Goal: Transaction & Acquisition: Subscribe to service/newsletter

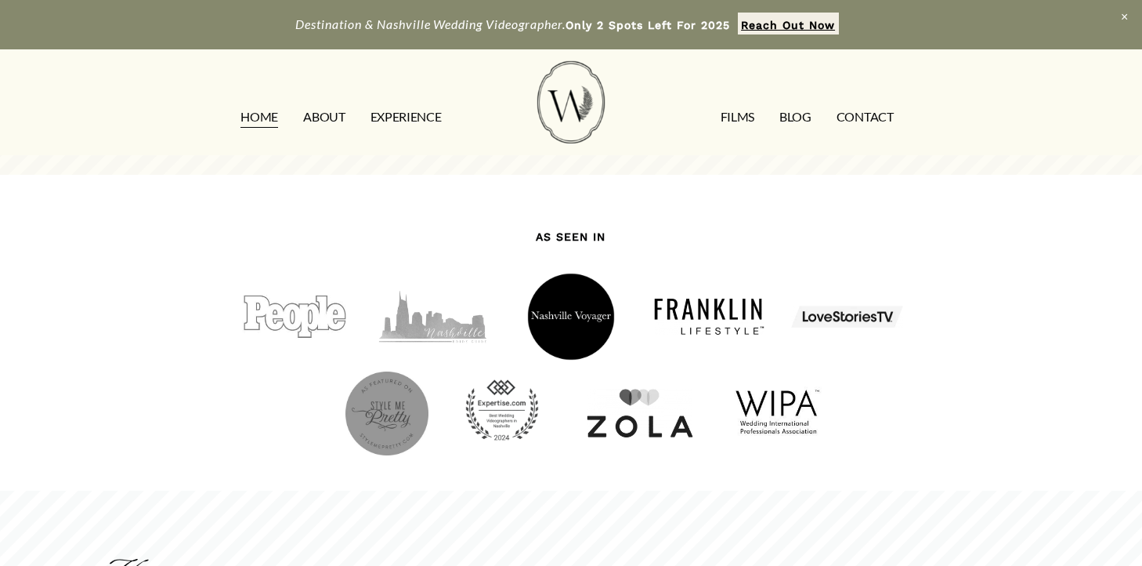
scroll to position [1302, 0]
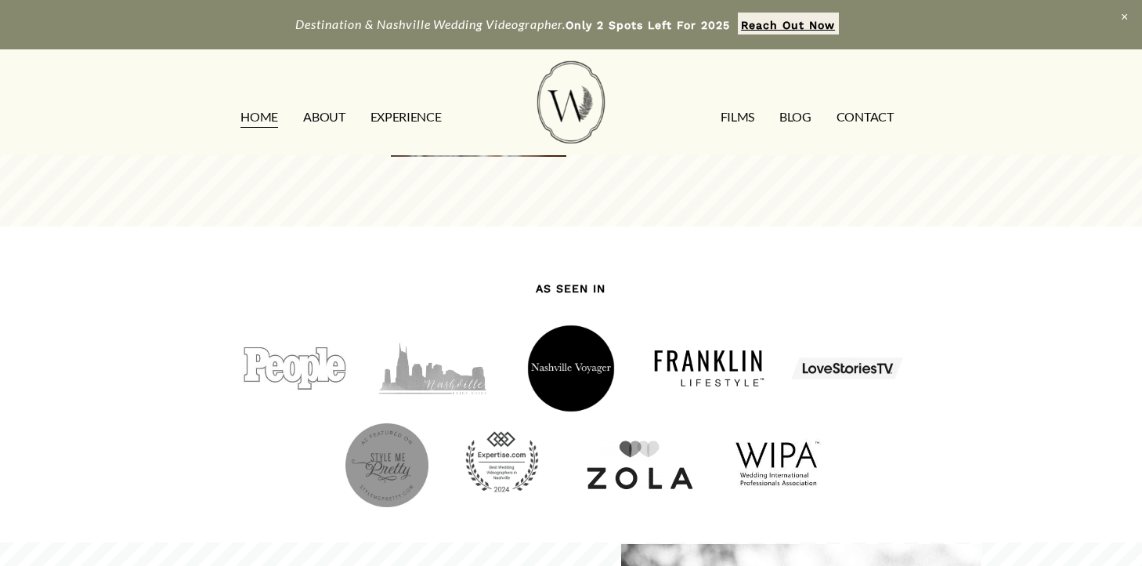
click at [397, 119] on link "EXPERIENCE" at bounding box center [405, 116] width 71 height 25
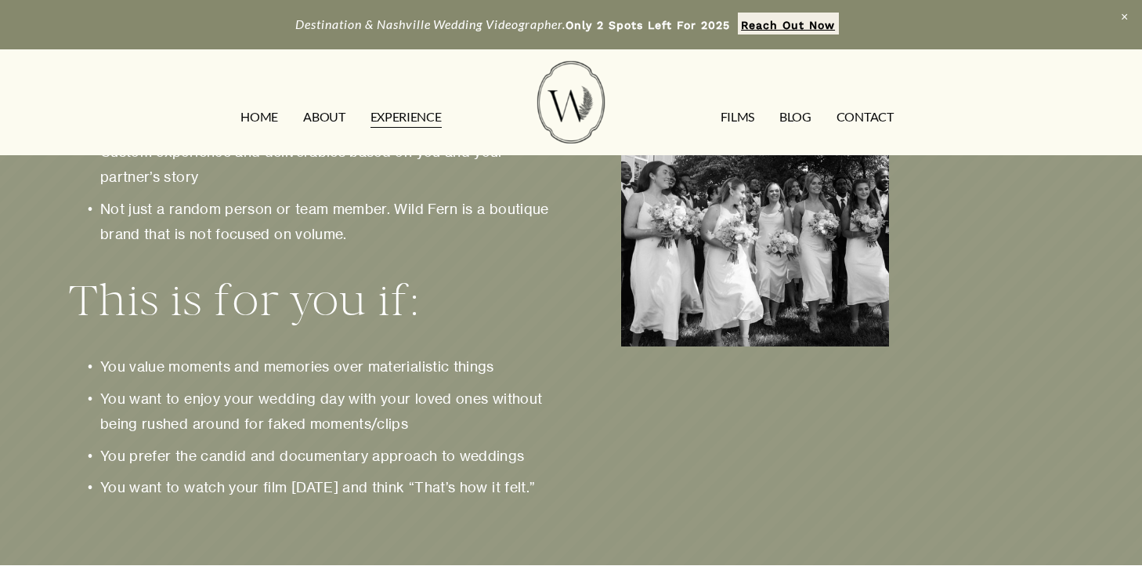
scroll to position [1818, 0]
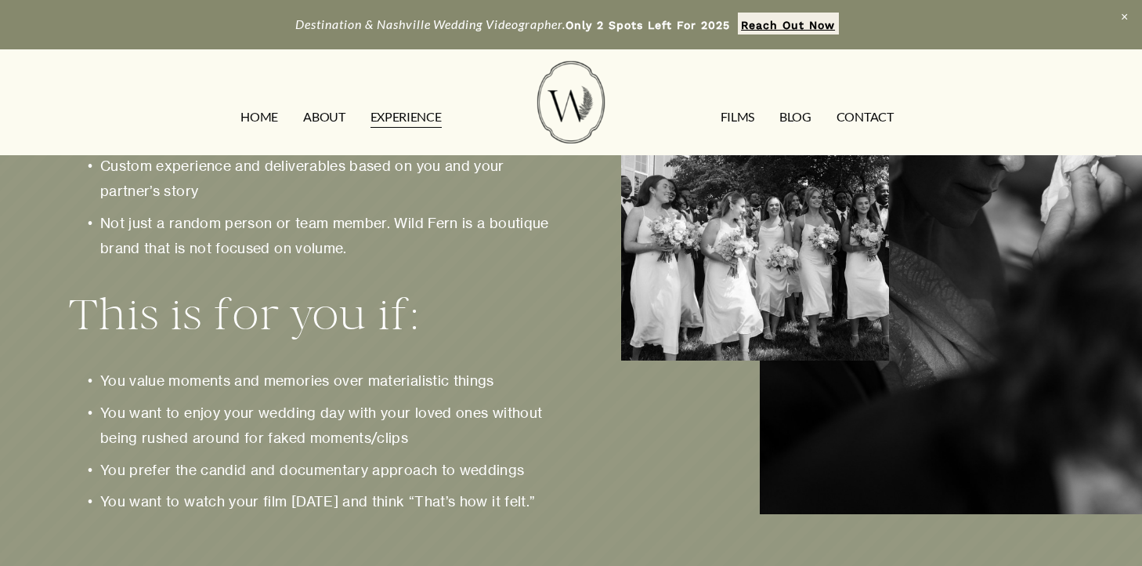
click at [863, 121] on link "CONTACT" at bounding box center [865, 116] width 57 height 25
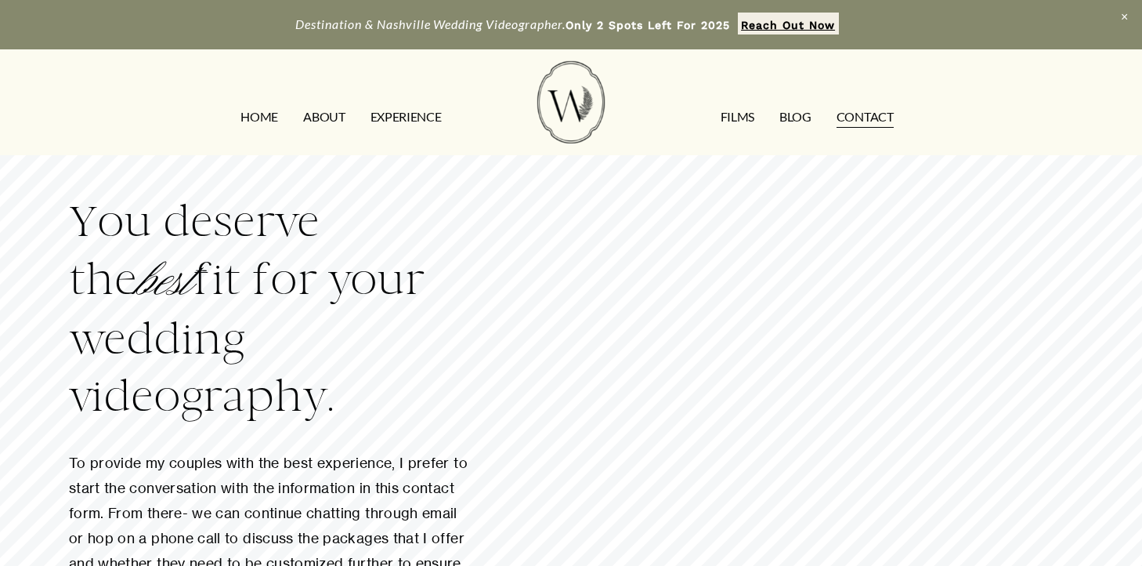
click at [750, 114] on link "FILMS" at bounding box center [738, 116] width 34 height 25
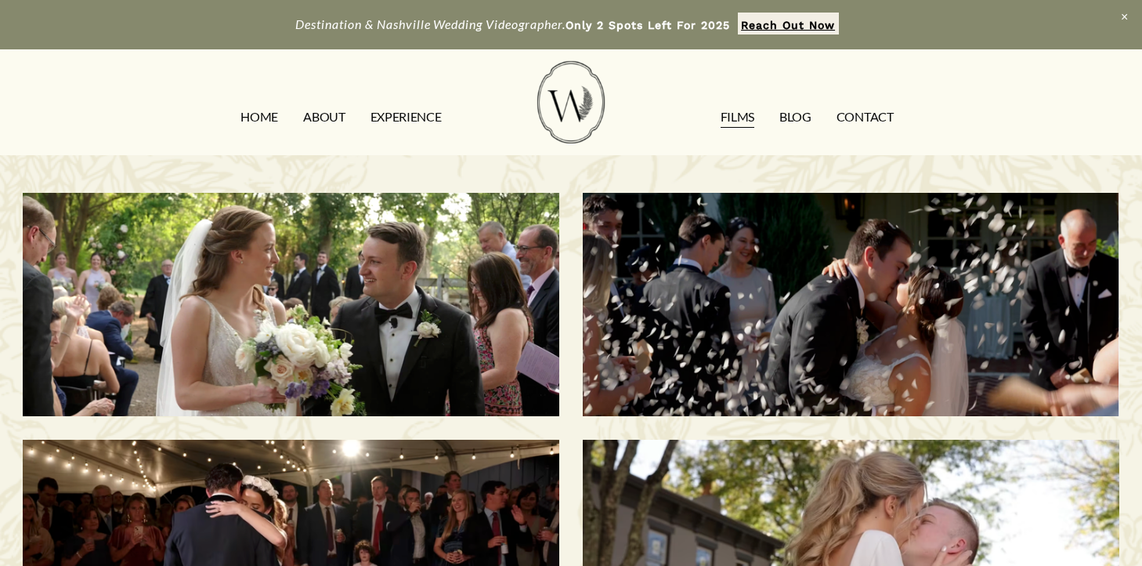
click at [880, 113] on link "CONTACT" at bounding box center [865, 116] width 57 height 25
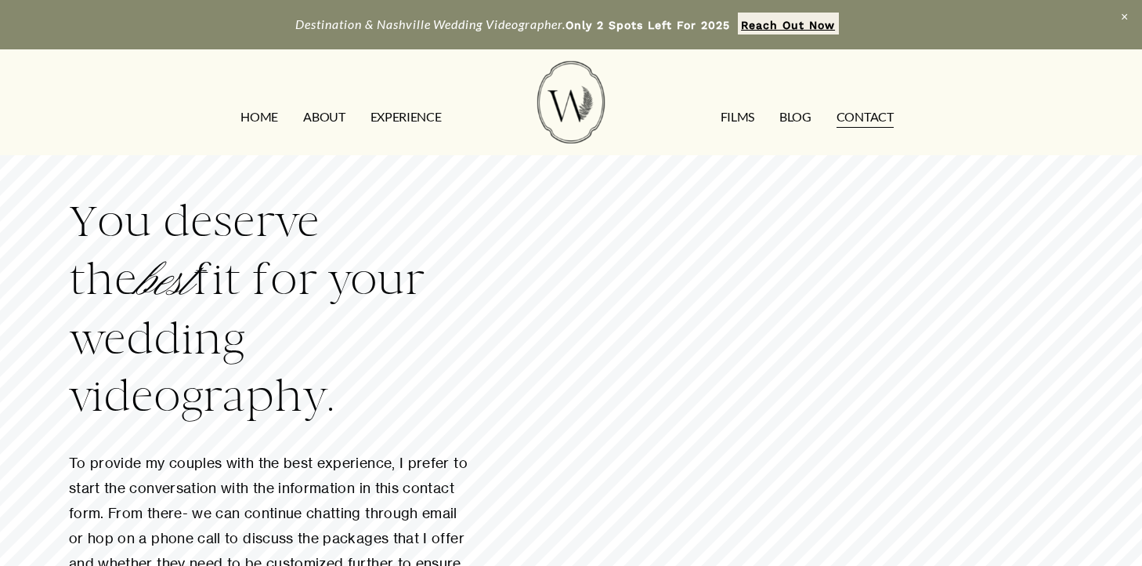
click at [248, 114] on link "HOME" at bounding box center [259, 116] width 38 height 25
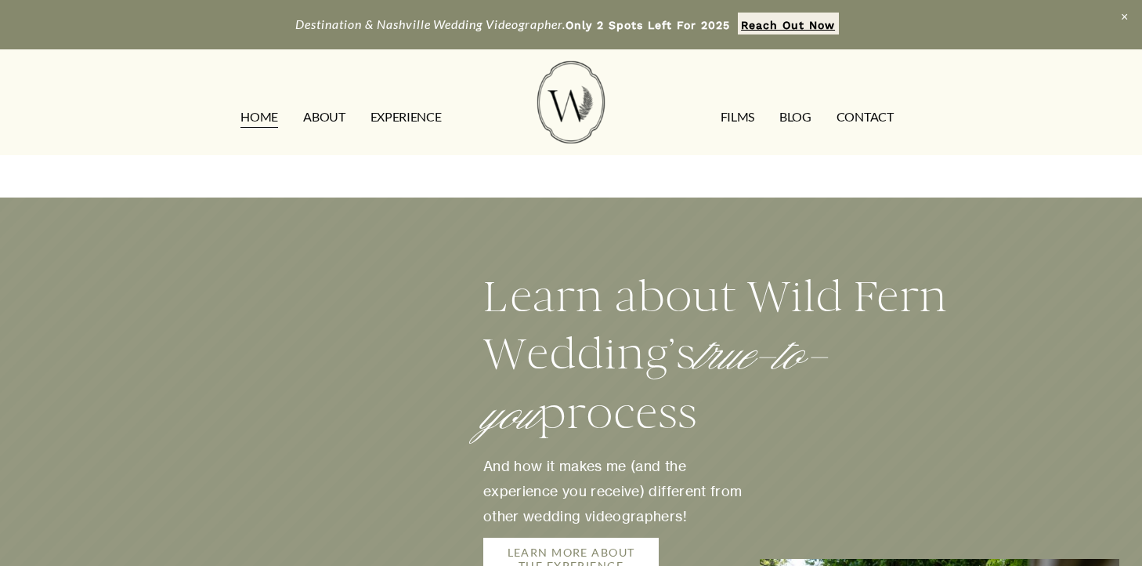
scroll to position [2314, 0]
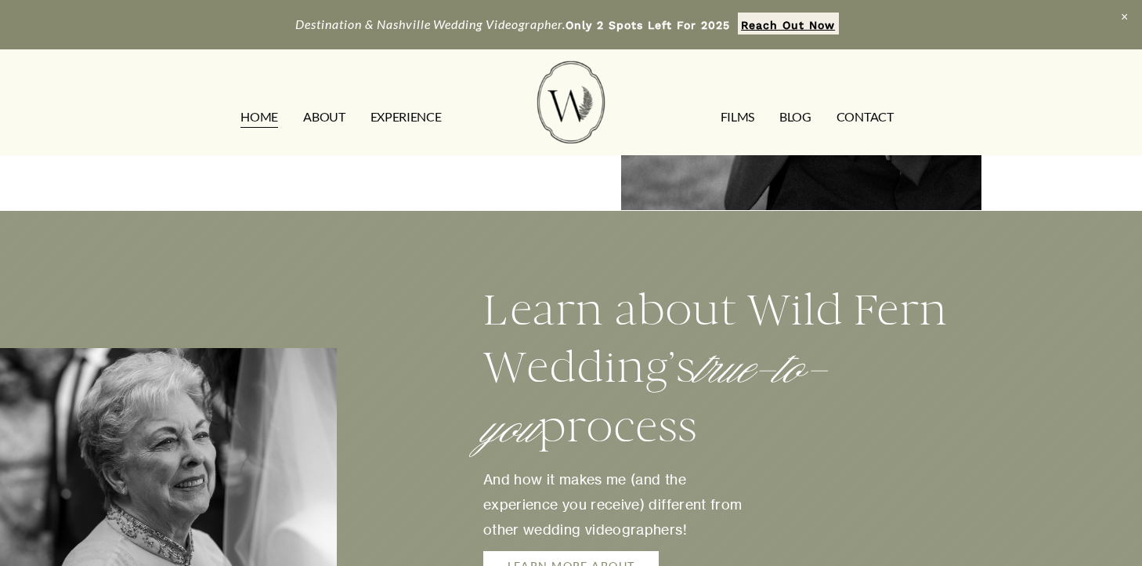
click at [563, 551] on link "LEARN MORE ABOUT THE EXPERIENCE" at bounding box center [570, 572] width 175 height 42
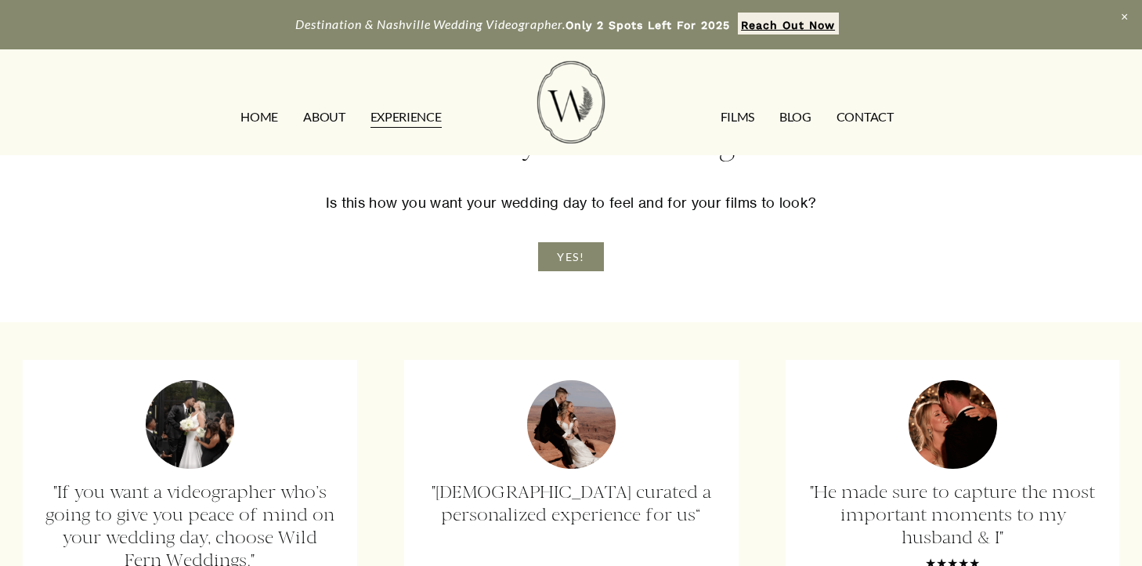
scroll to position [2318, 0]
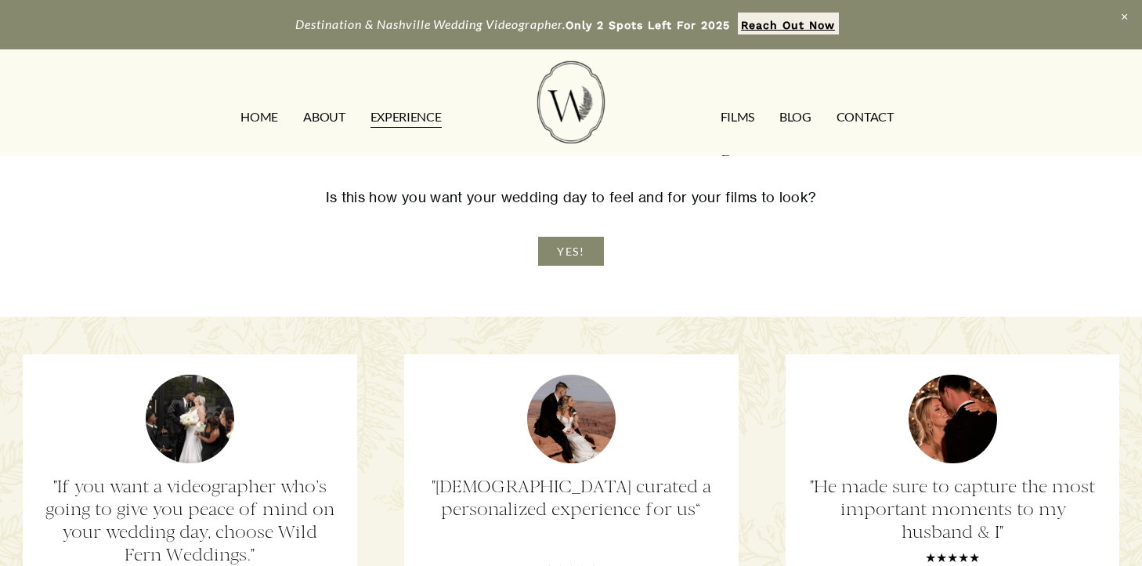
click at [580, 249] on link "YES!" at bounding box center [571, 251] width 66 height 29
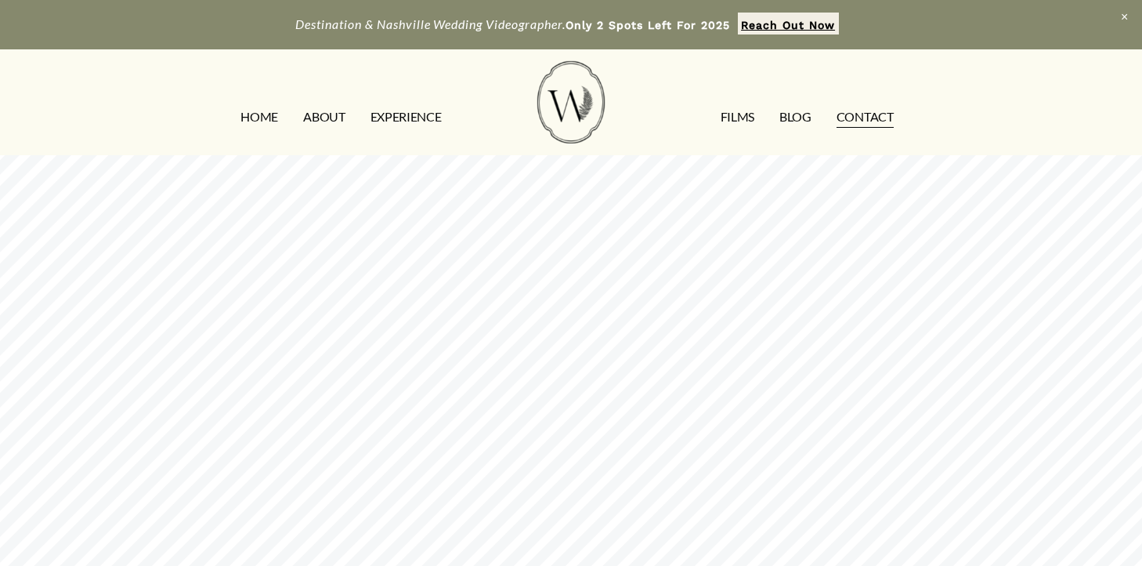
scroll to position [565, 0]
